Goal: Information Seeking & Learning: Learn about a topic

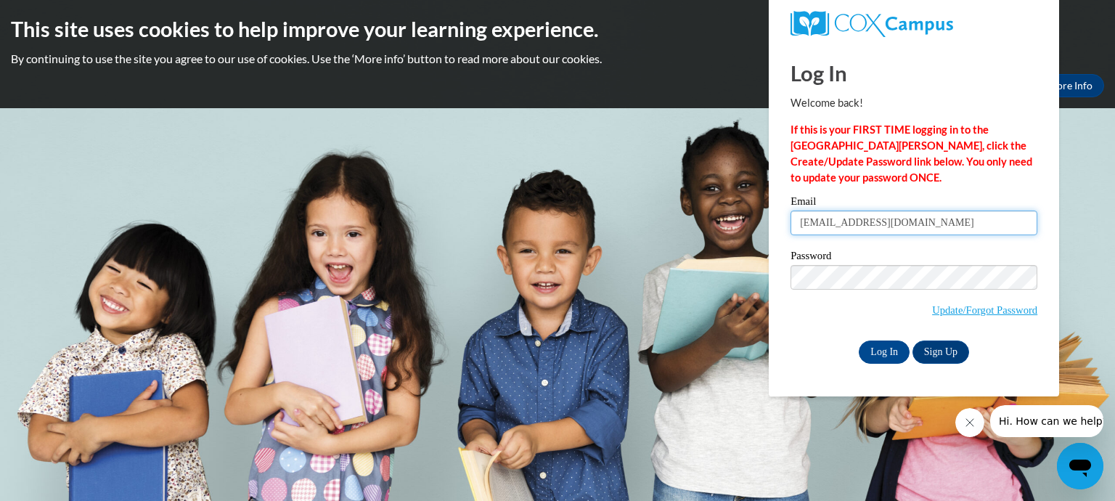
click at [912, 227] on input "tongadaniels@gmail.com" at bounding box center [914, 223] width 247 height 25
type input "aleshiatiara26@icloud.com"
click at [897, 354] on input "Log In" at bounding box center [884, 352] width 51 height 23
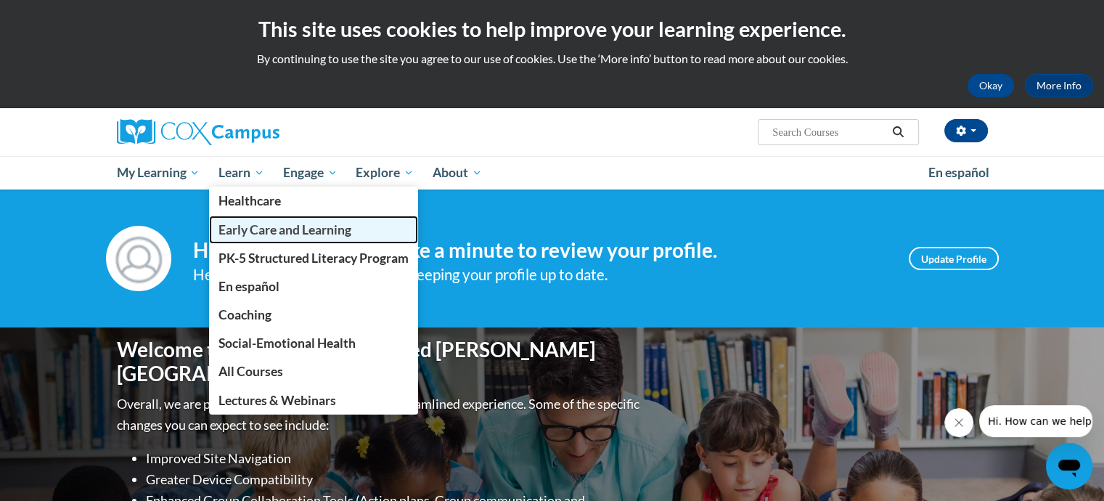
click at [251, 227] on span "Early Care and Learning" at bounding box center [285, 229] width 133 height 15
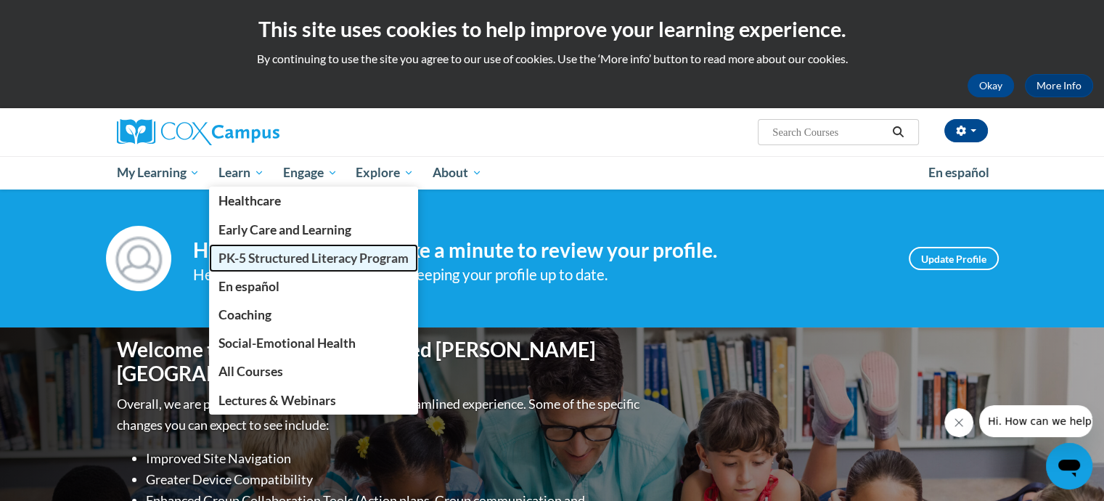
click at [273, 260] on span "PK-5 Structured Literacy Program" at bounding box center [314, 258] width 190 height 15
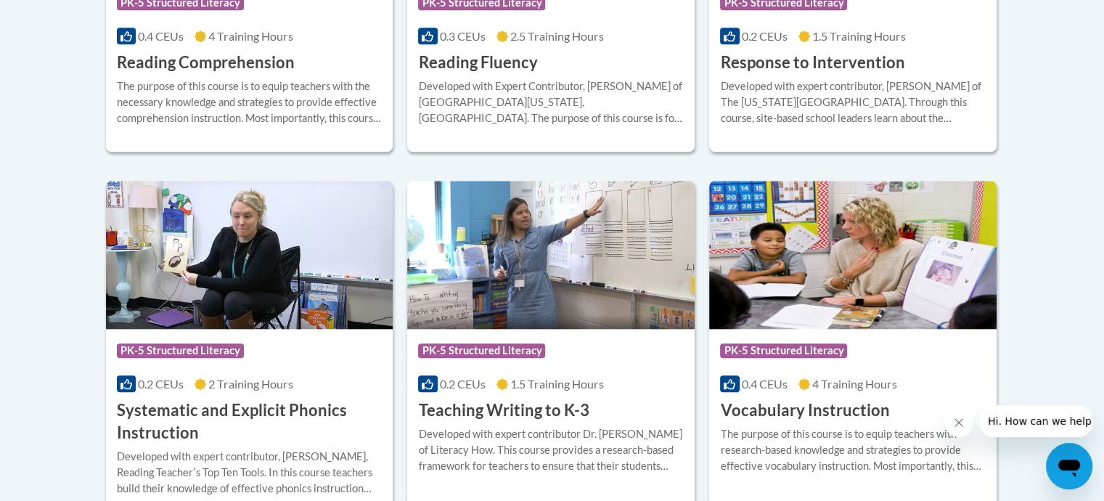
scroll to position [1452, 0]
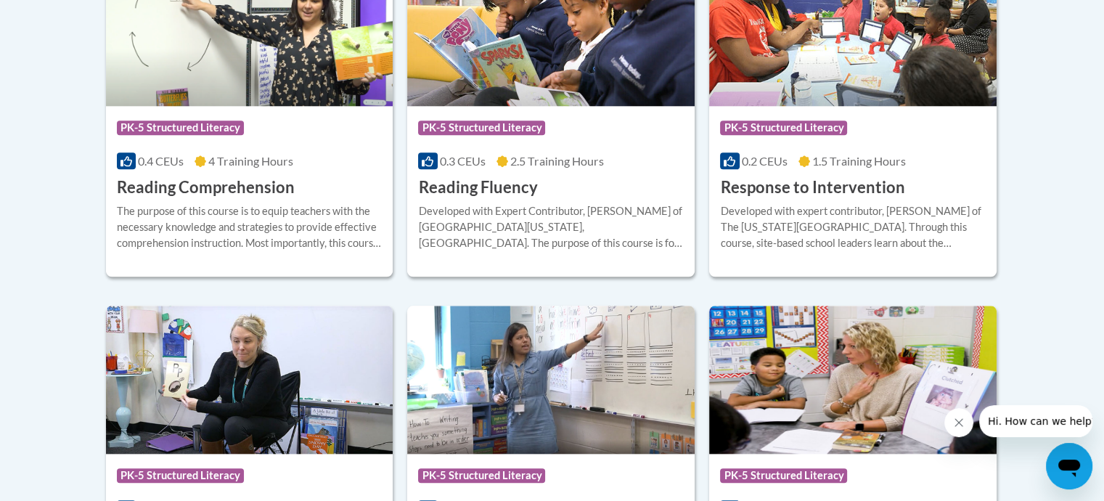
click at [465, 198] on h3 "Reading Fluency" at bounding box center [477, 187] width 119 height 23
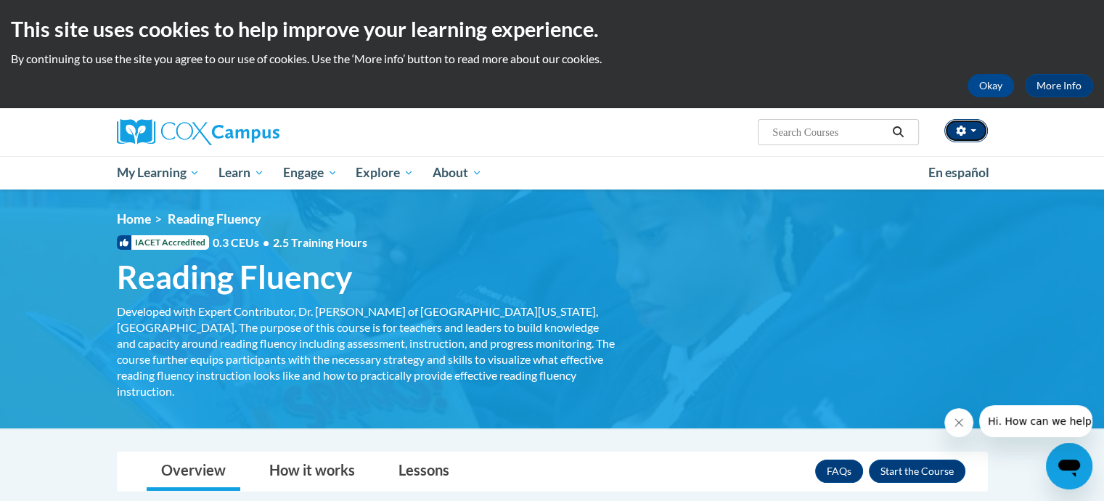
click at [977, 131] on button "button" at bounding box center [967, 130] width 44 height 23
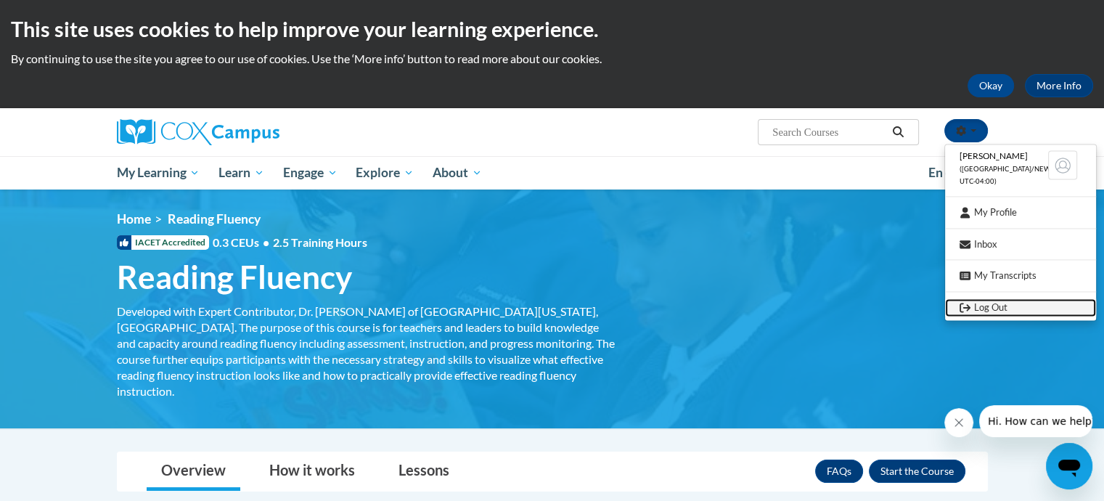
click at [964, 312] on icon "Logout" at bounding box center [965, 307] width 11 height 11
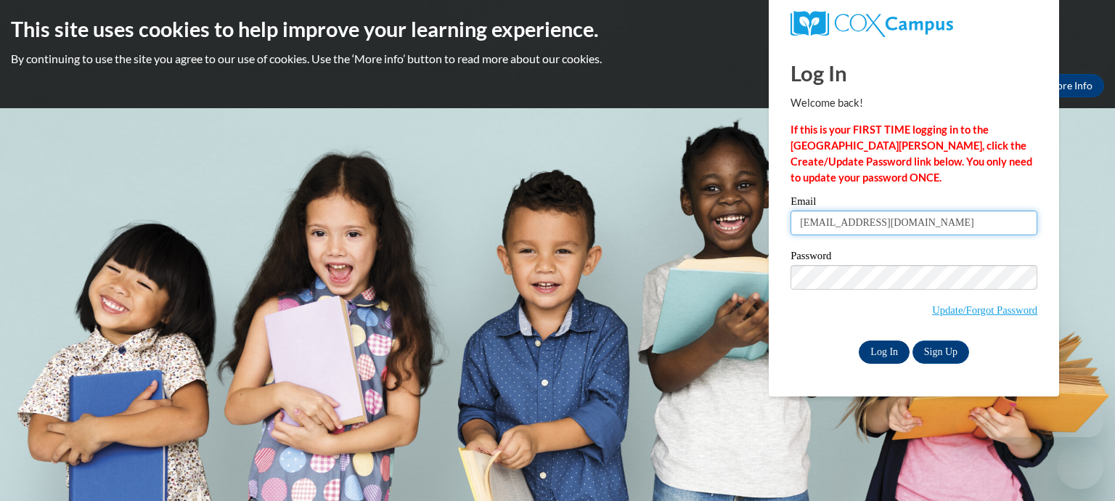
type input "aleshiatiara26@icloud.com"
click at [876, 351] on input "Log In" at bounding box center [884, 352] width 51 height 23
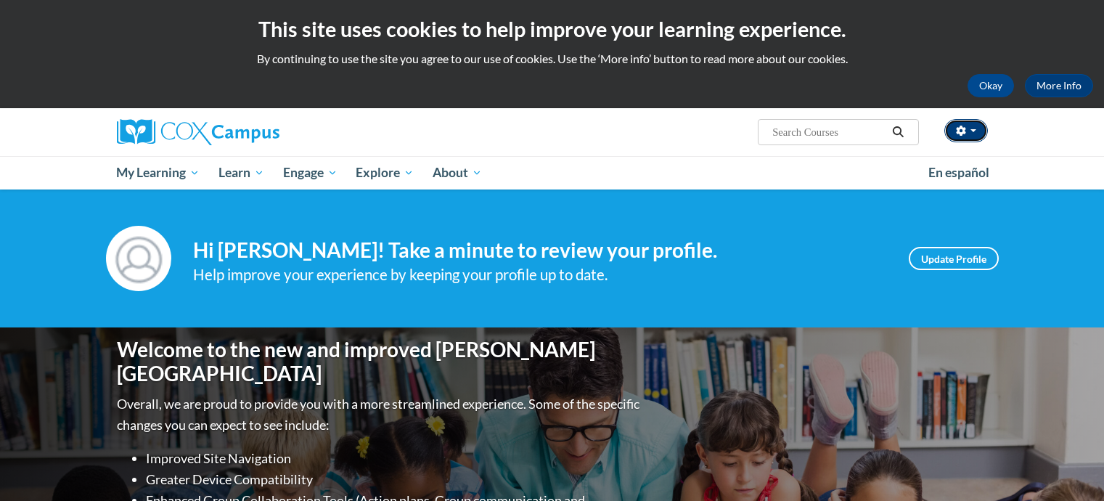
click at [973, 129] on span "button" at bounding box center [974, 130] width 6 height 3
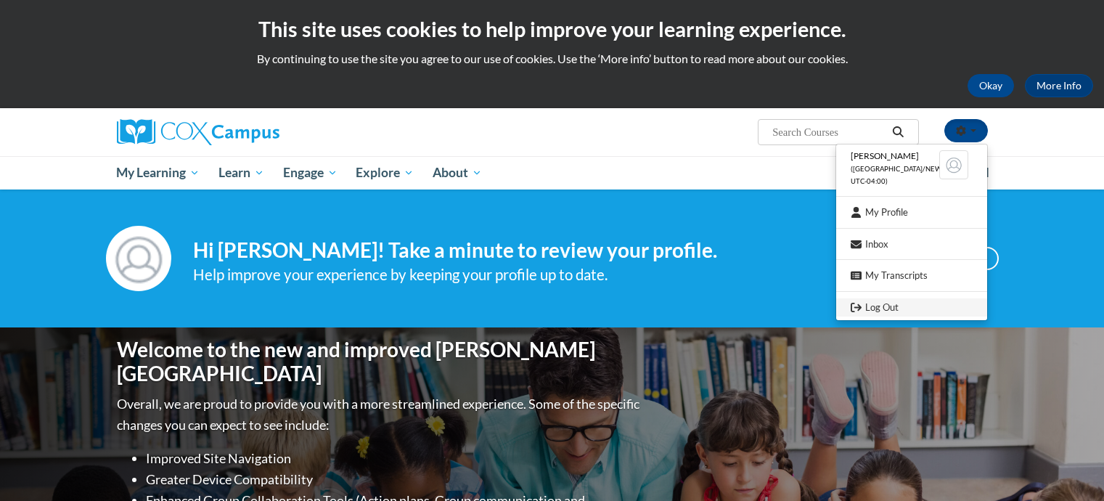
scroll to position [44, 0]
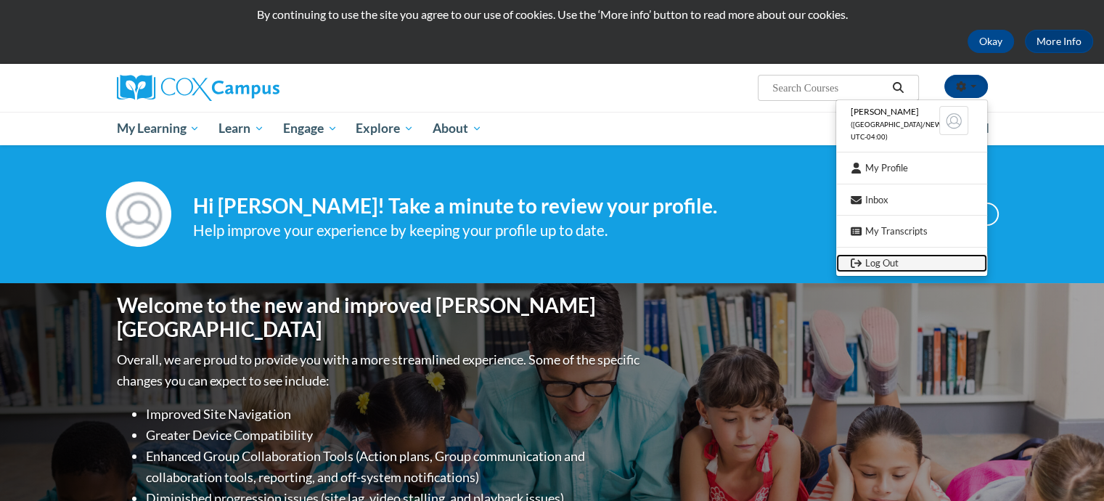
click at [855, 261] on icon "Logout" at bounding box center [856, 263] width 11 height 11
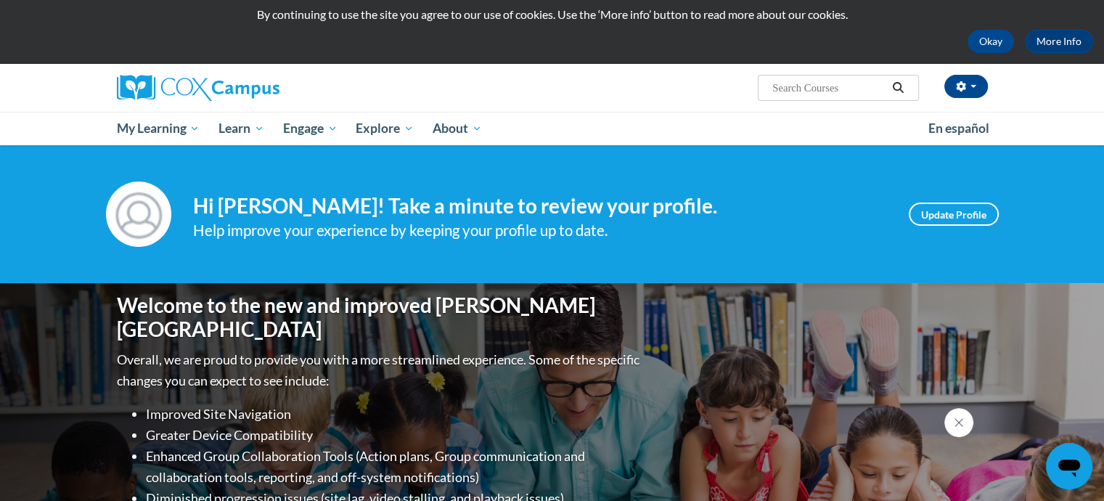
scroll to position [0, 0]
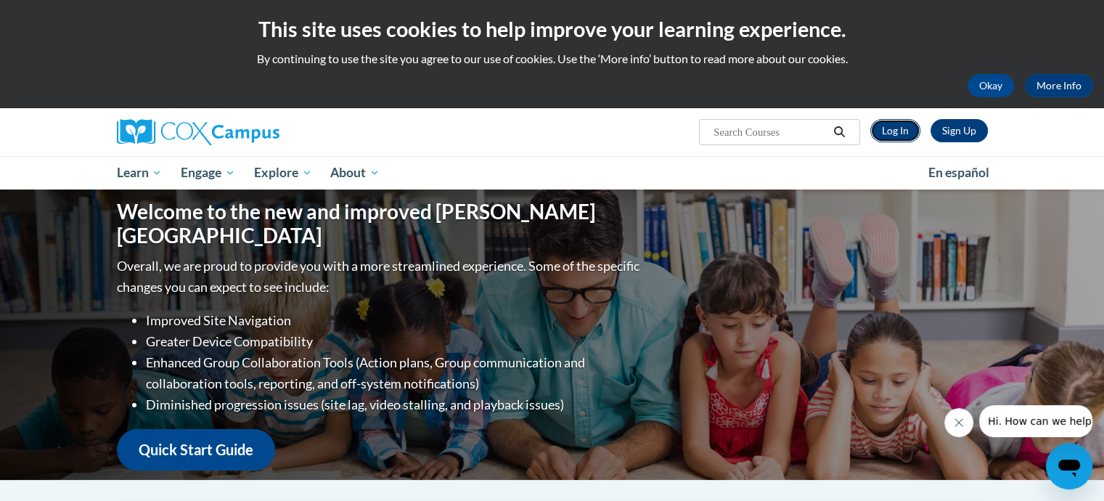
click at [894, 129] on link "Log In" at bounding box center [896, 130] width 50 height 23
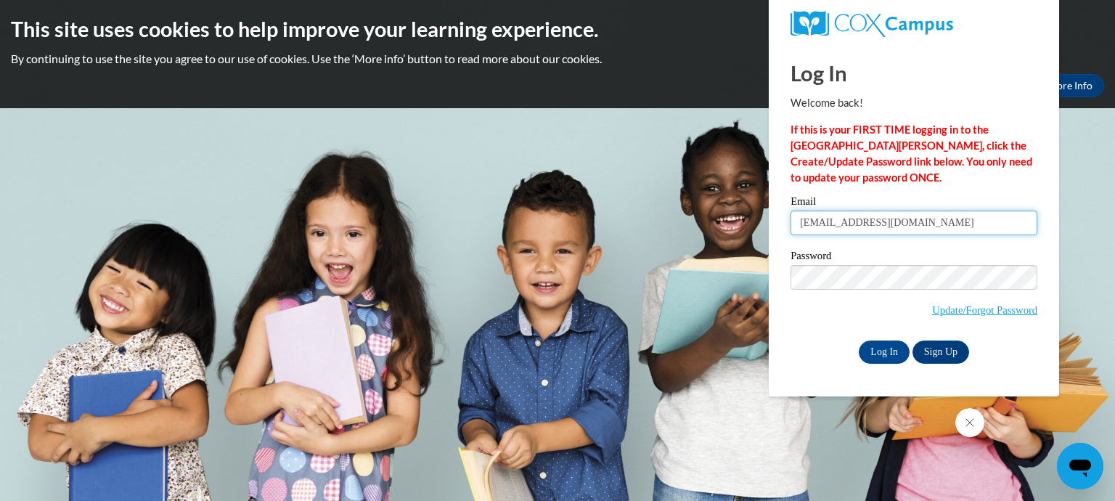
click at [921, 227] on input "aleshiatiara26@icloud.com" at bounding box center [914, 223] width 247 height 25
type input "samadaharrell@icloud.com"
click at [871, 352] on input "Log In" at bounding box center [884, 352] width 51 height 23
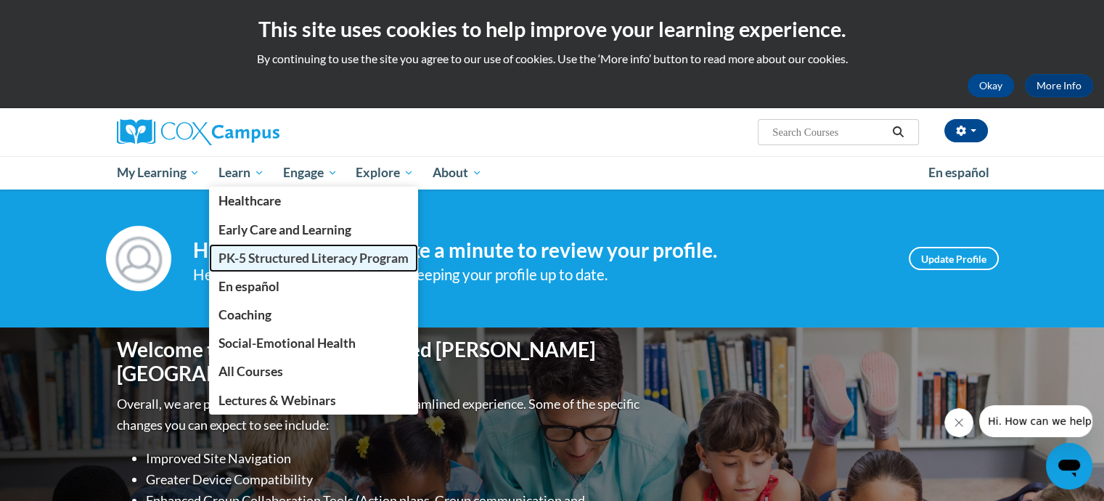
click at [258, 253] on span "PK-5 Structured Literacy Program" at bounding box center [314, 258] width 190 height 15
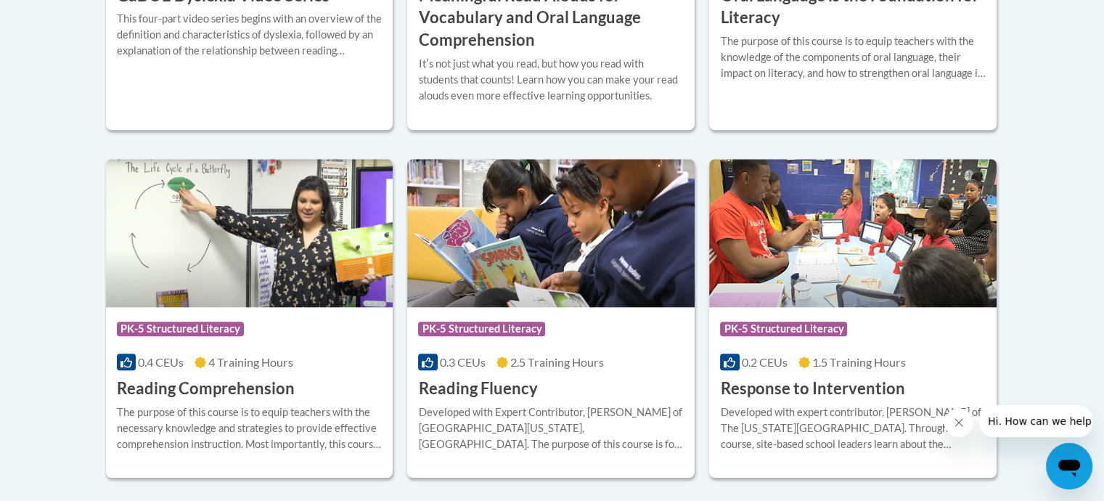
scroll to position [1307, 0]
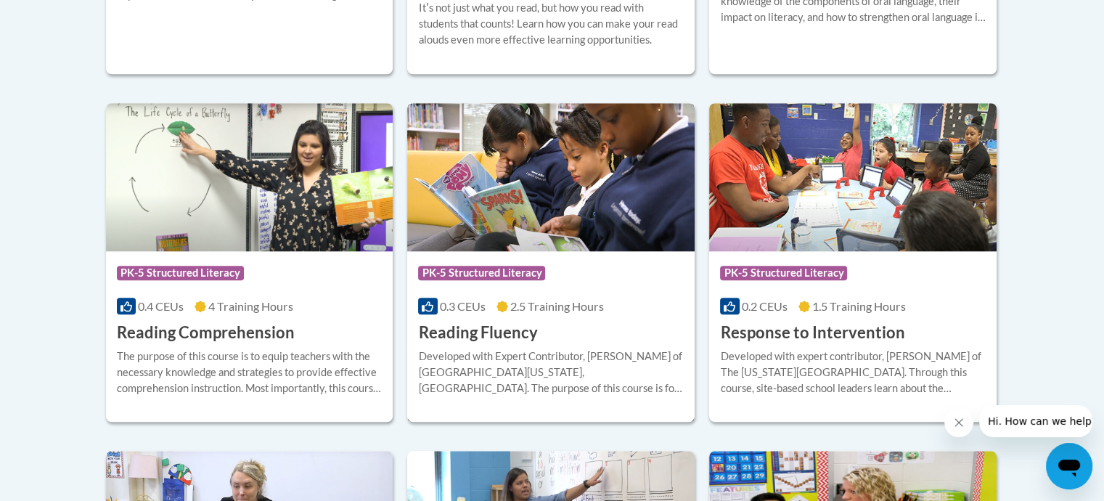
click at [516, 304] on span "2.5 Training Hours" at bounding box center [557, 306] width 94 height 14
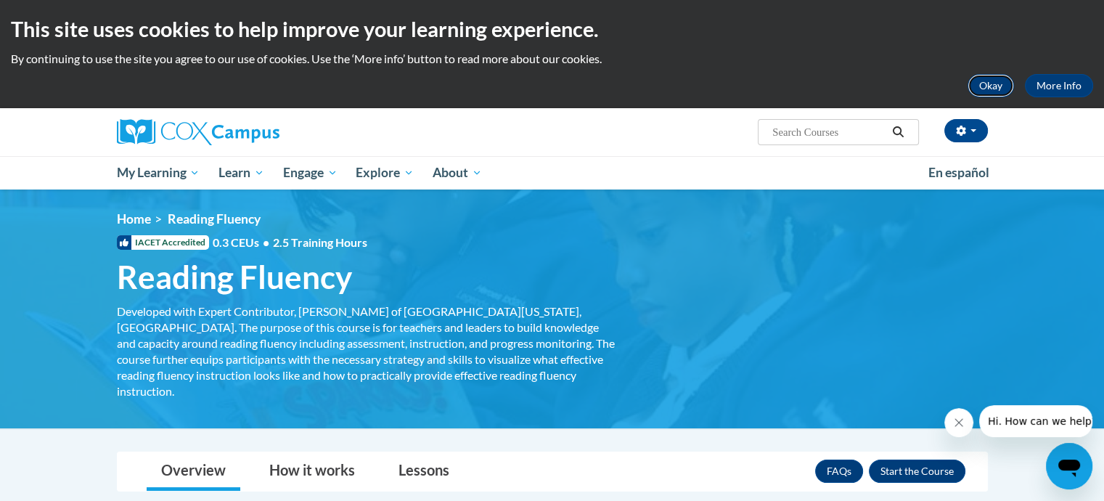
click at [1003, 85] on button "Okay" at bounding box center [991, 85] width 46 height 23
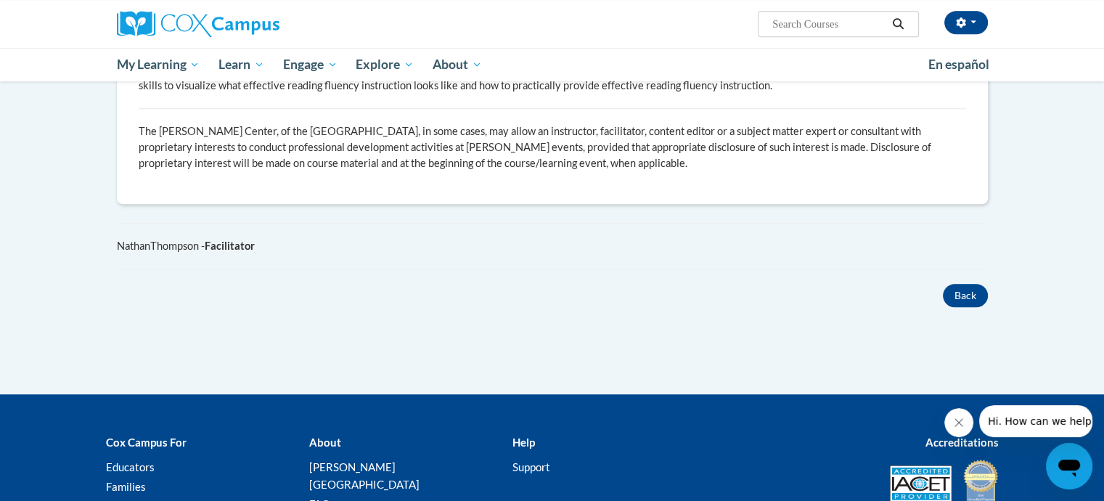
scroll to position [871, 0]
